Goal: Information Seeking & Learning: Learn about a topic

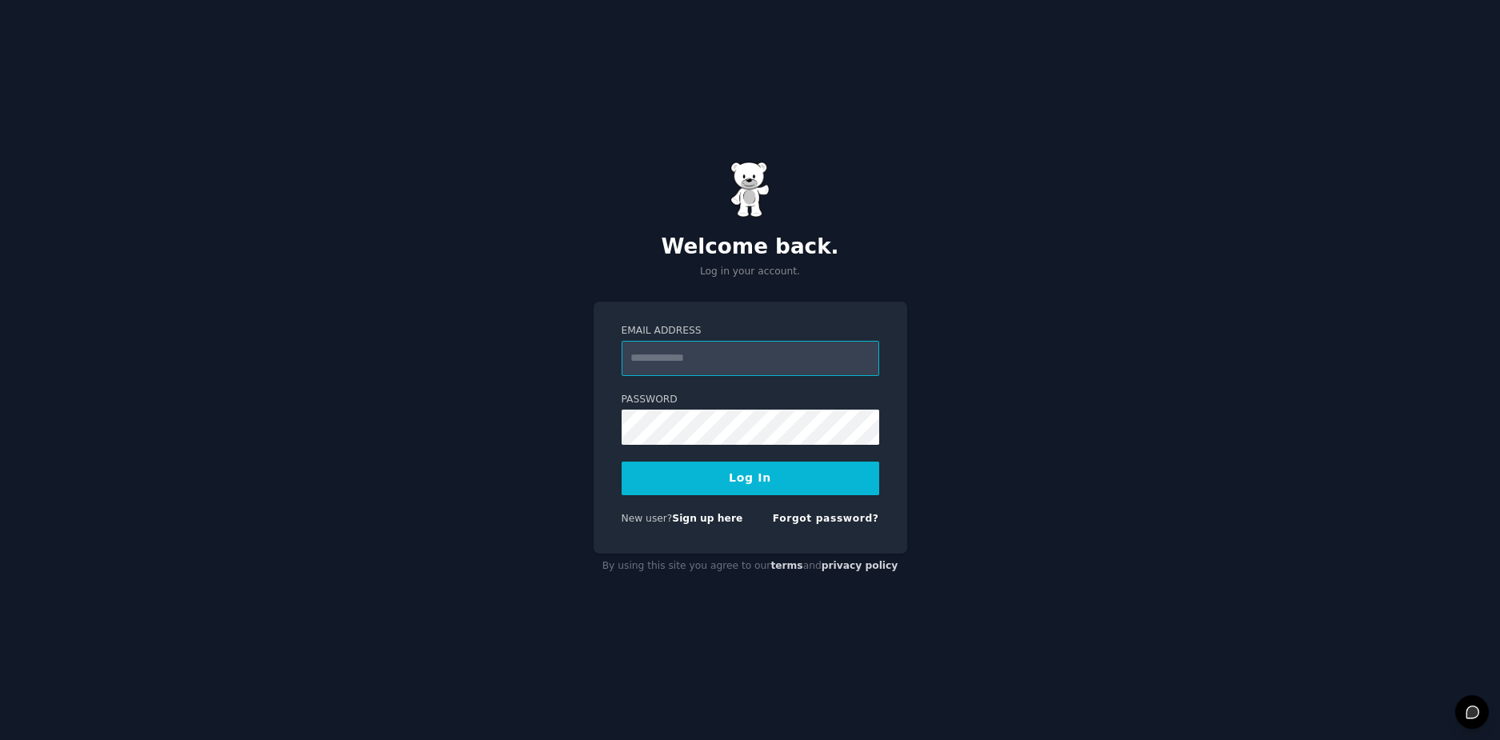
type input "**********"
click at [734, 488] on button "Log In" at bounding box center [751, 479] width 258 height 34
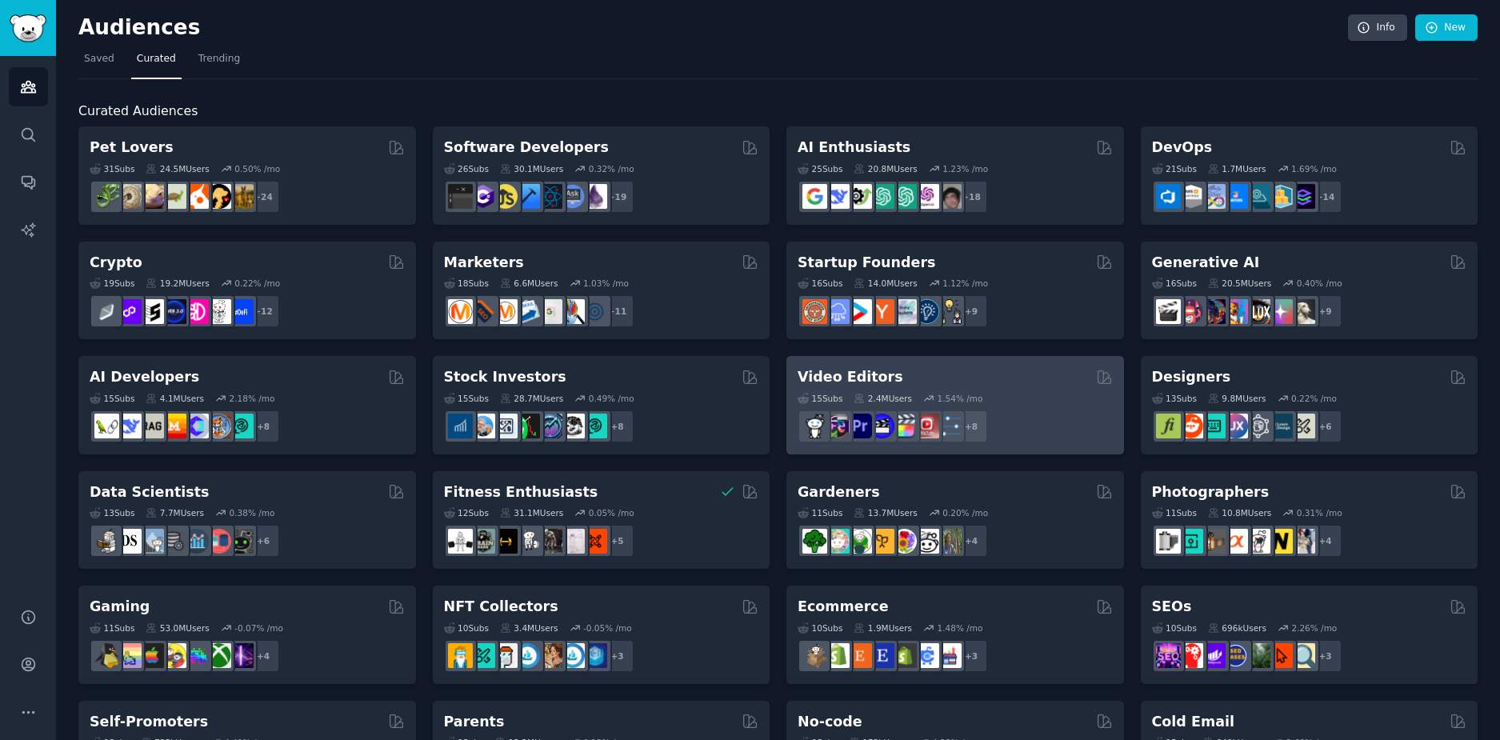
click at [837, 372] on h2 "Video Editors" at bounding box center [851, 377] width 106 height 20
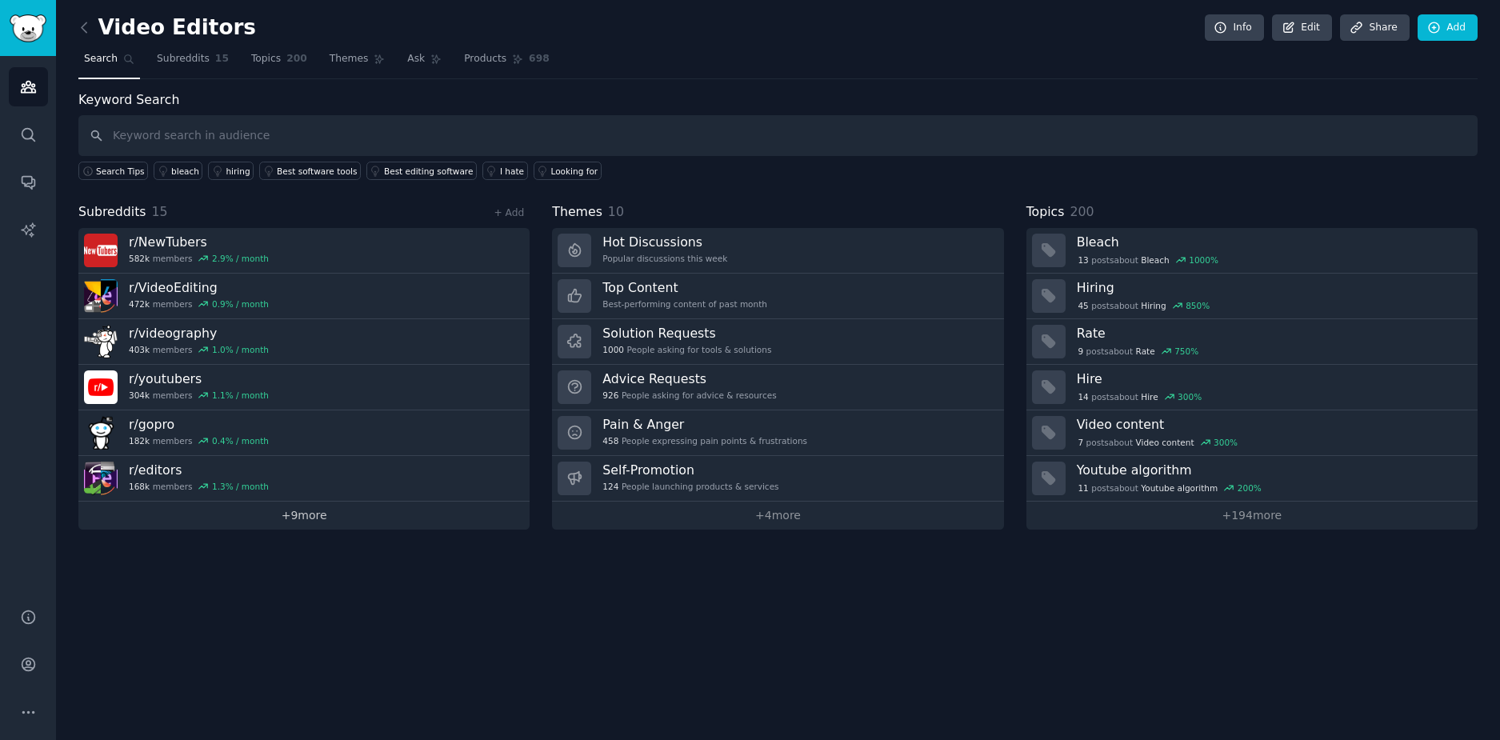
click at [314, 516] on link "+ 9 more" at bounding box center [303, 516] width 451 height 28
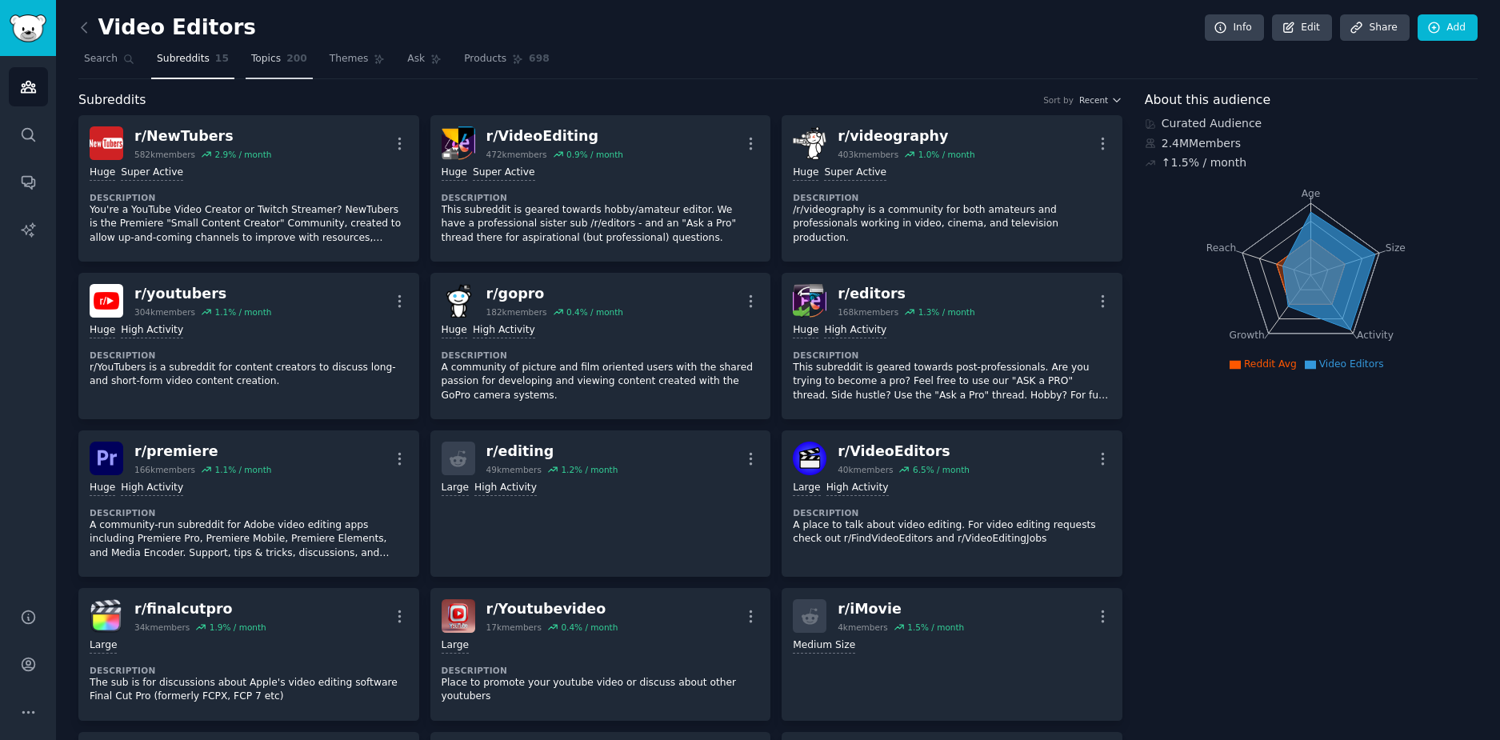
click at [251, 65] on span "Topics" at bounding box center [266, 59] width 30 height 14
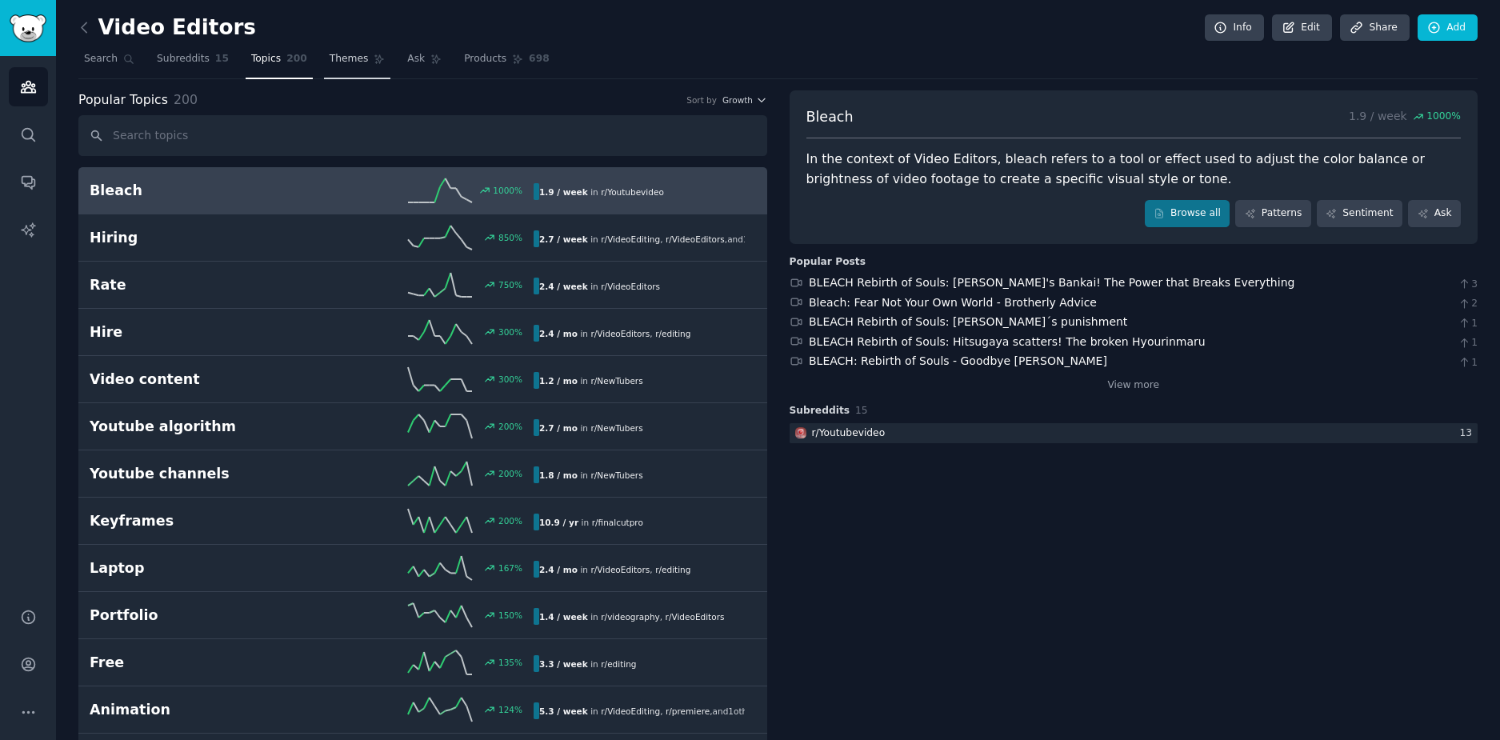
click at [330, 62] on span "Themes" at bounding box center [349, 59] width 39 height 14
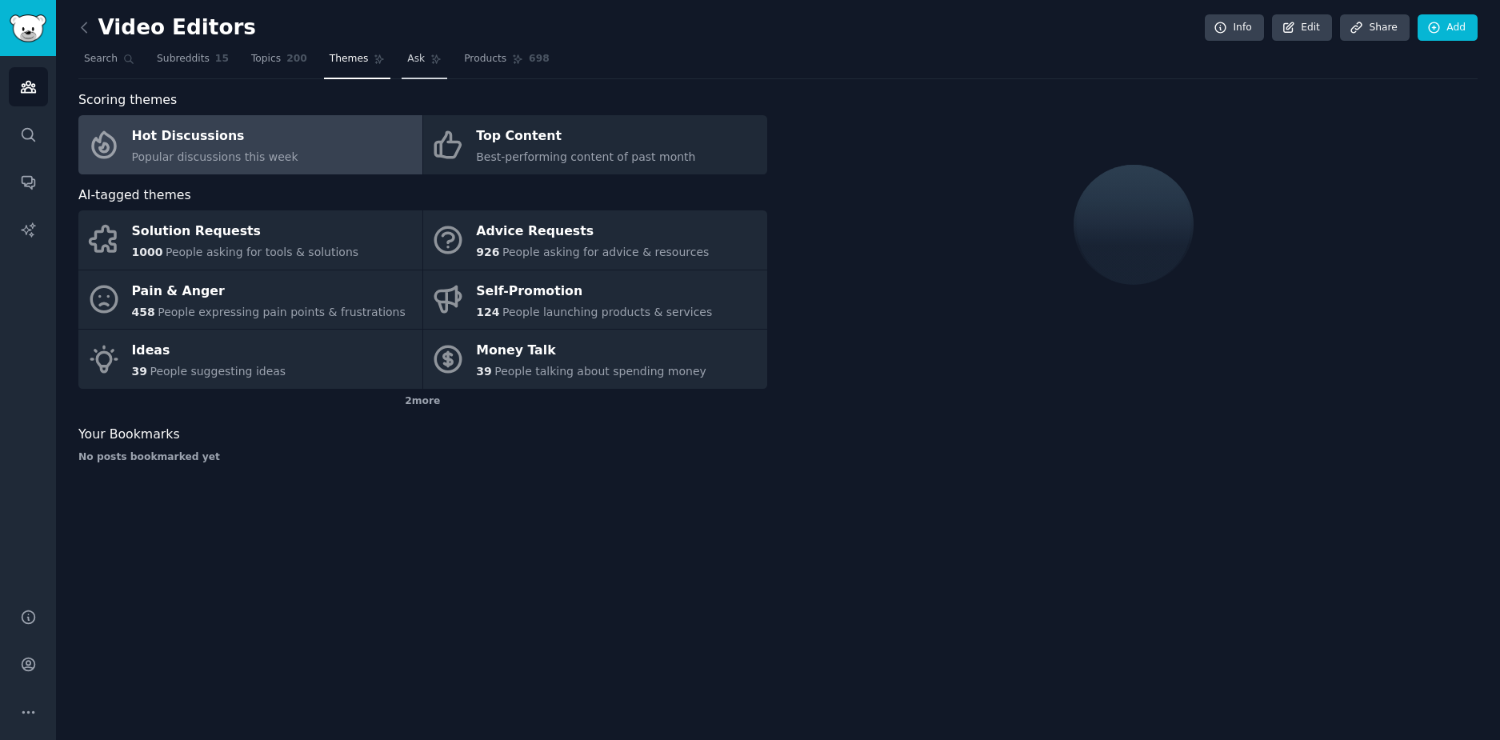
click at [402, 67] on link "Ask" at bounding box center [425, 62] width 46 height 33
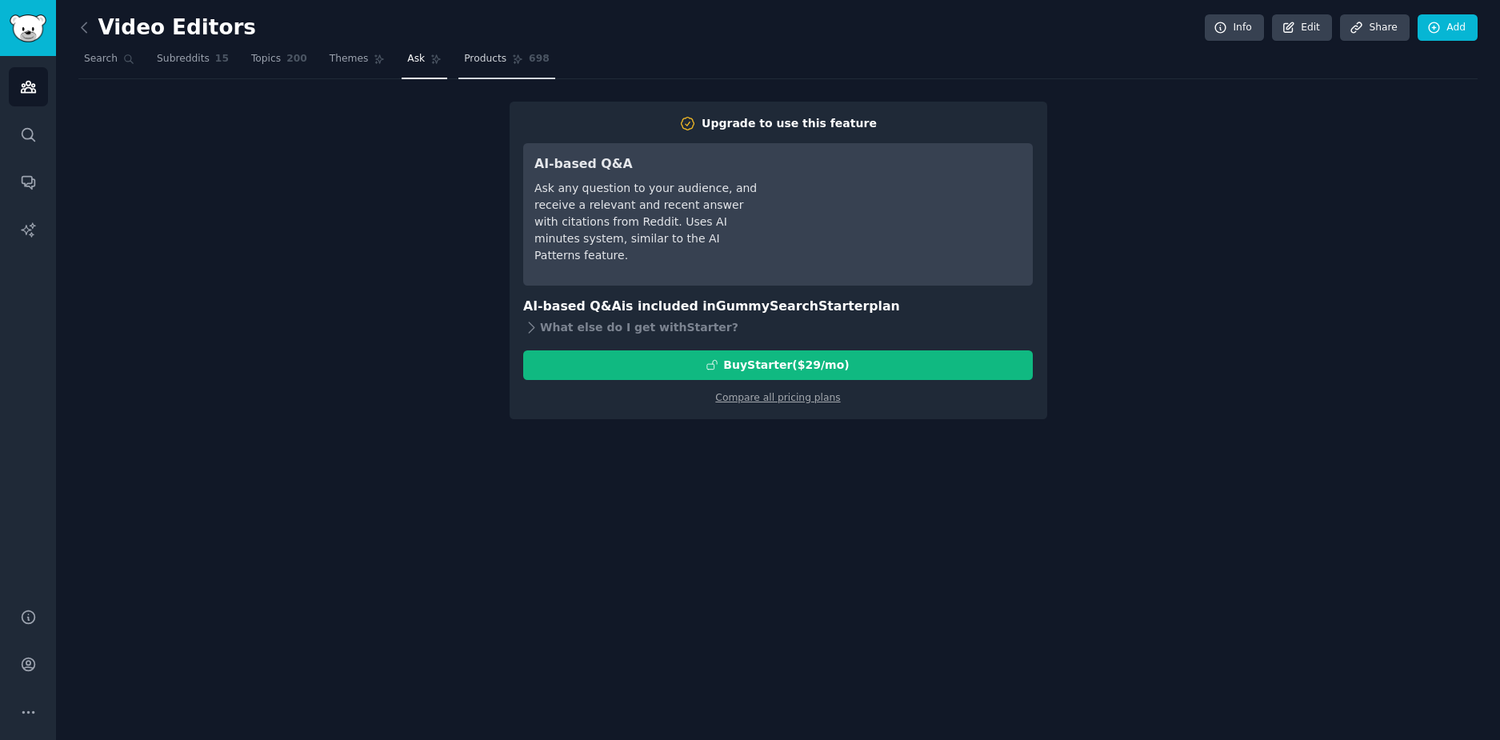
click at [467, 69] on link "Products 698" at bounding box center [507, 62] width 96 height 33
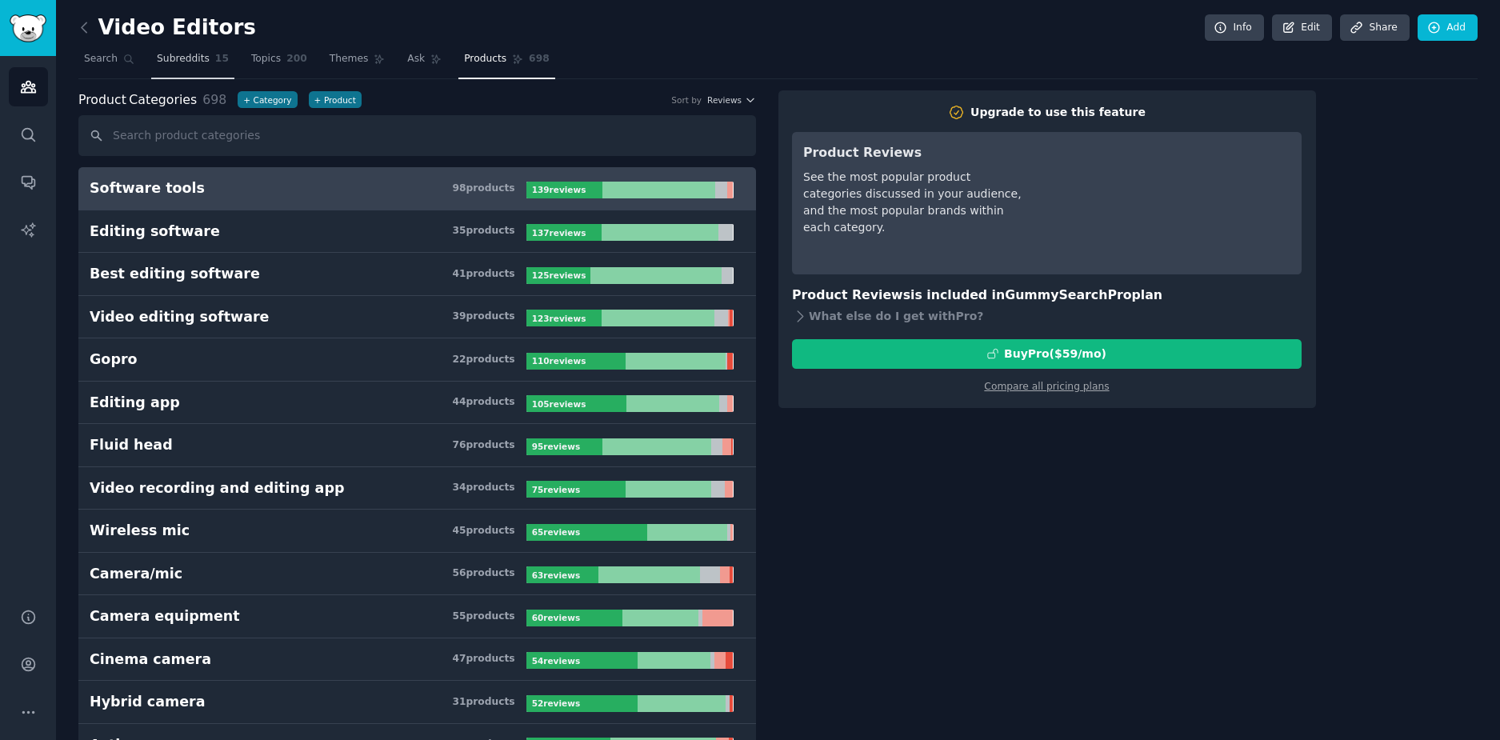
click at [184, 60] on span "Subreddits" at bounding box center [183, 59] width 53 height 14
